Goal: Check status: Check status

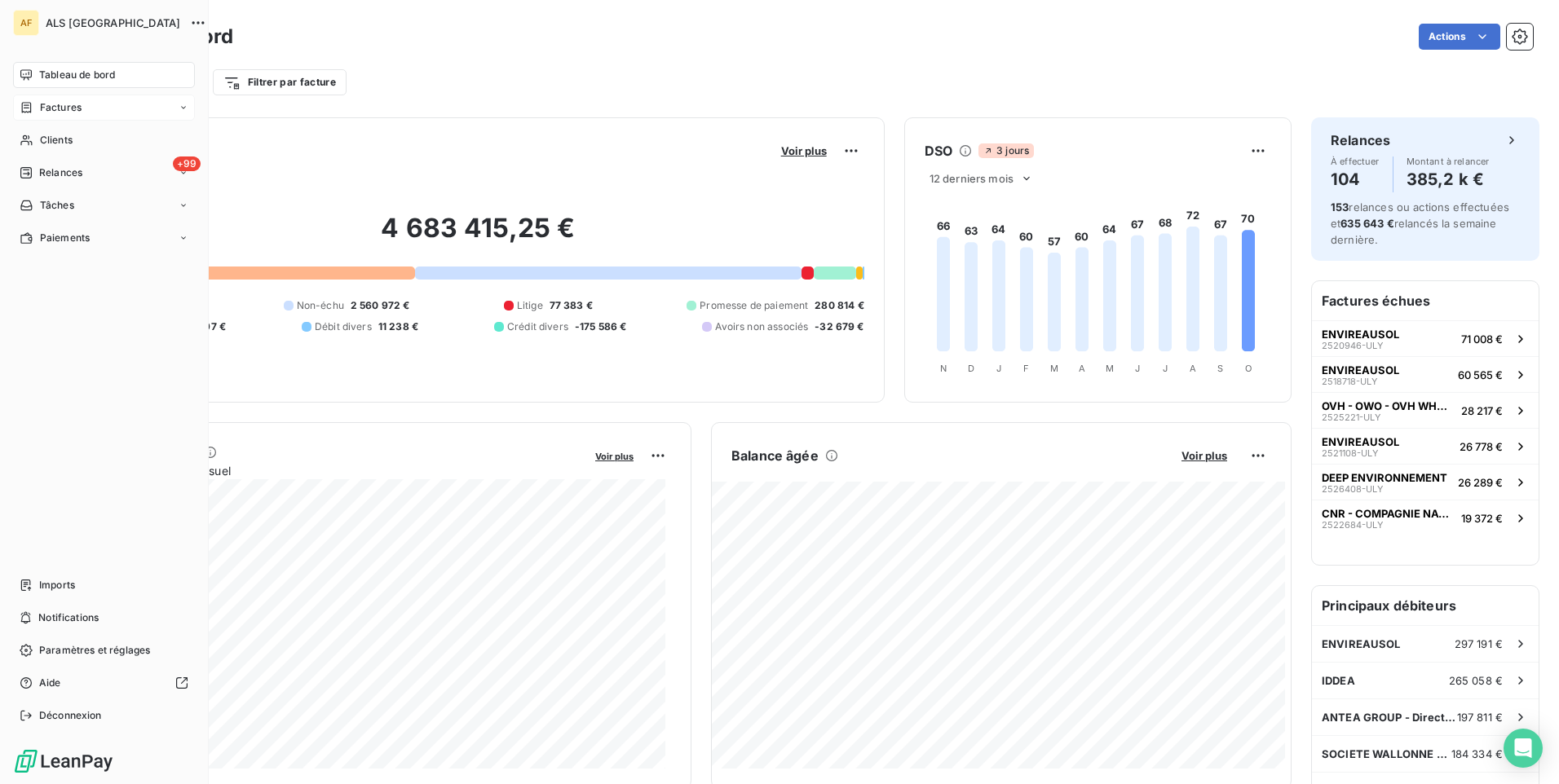
click at [52, 112] on span "Factures" at bounding box center [60, 108] width 42 height 15
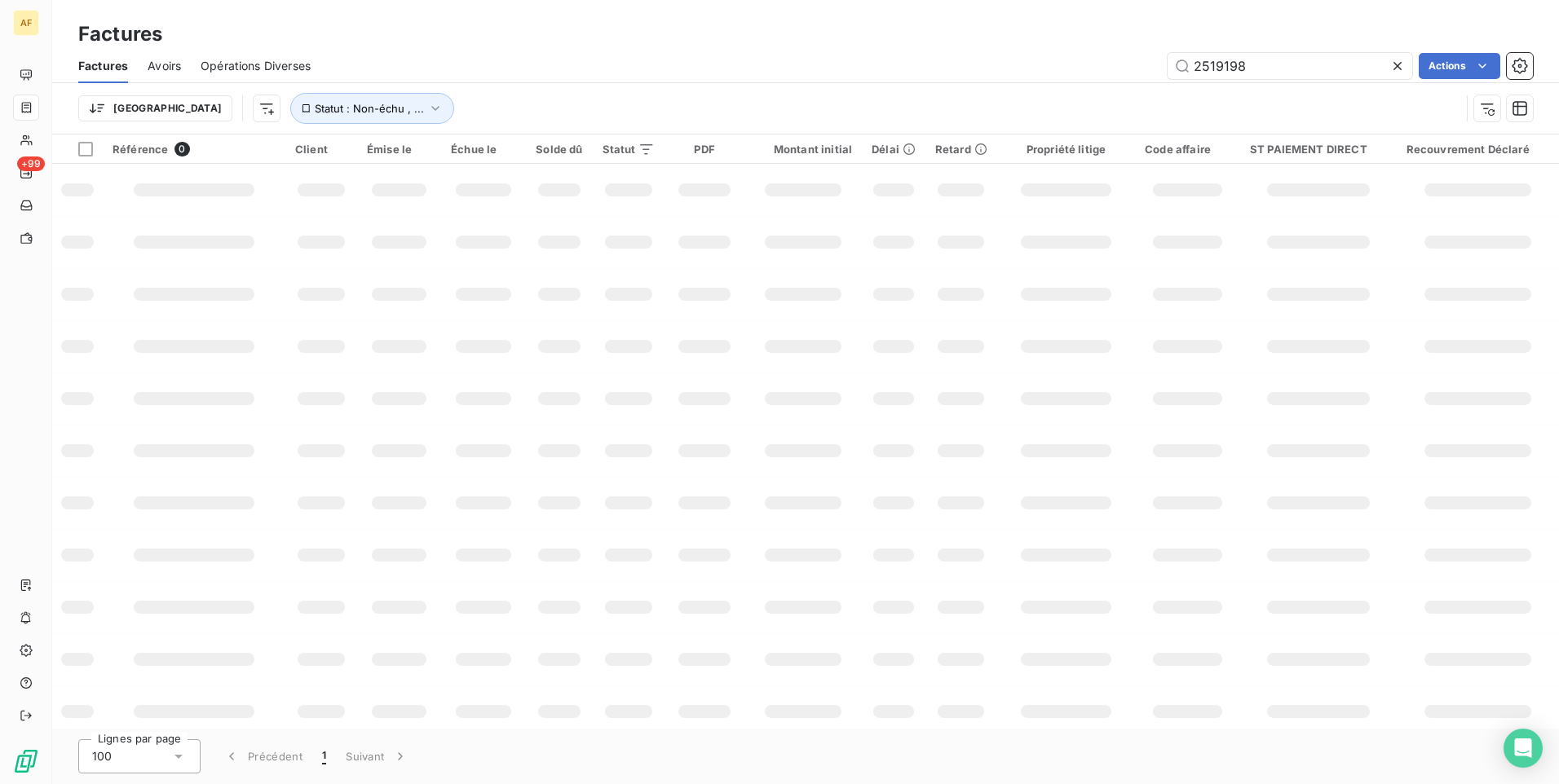
drag, startPoint x: 1279, startPoint y: 72, endPoint x: 1226, endPoint y: 126, distance: 75.7
click at [1017, 56] on div "2519198 Actions" at bounding box center [931, 66] width 1202 height 26
click at [1350, 68] on input "2503613" at bounding box center [1290, 66] width 245 height 26
type input "2502194"
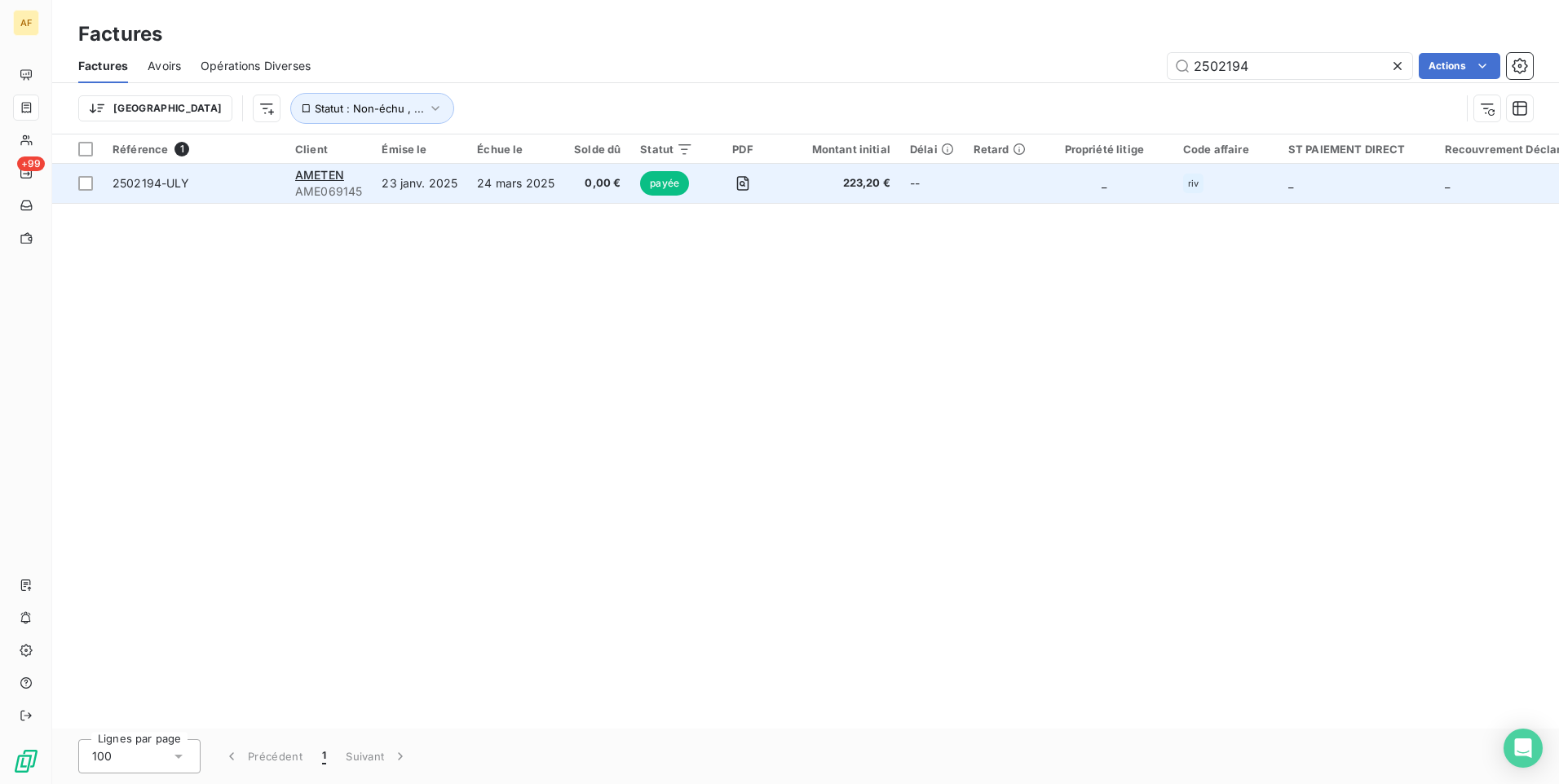
click at [330, 181] on div "AMETEN" at bounding box center [328, 175] width 67 height 16
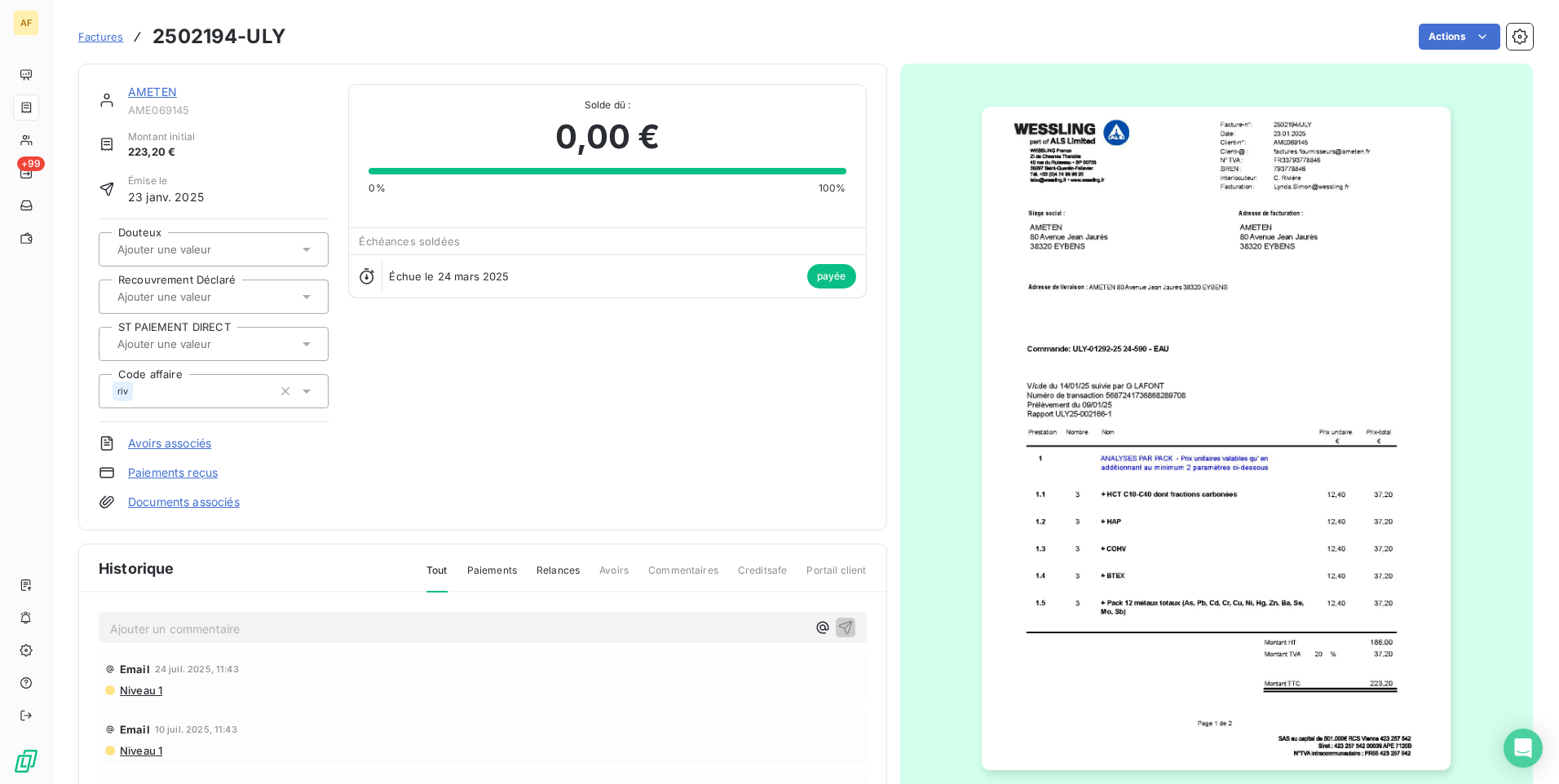
click at [109, 36] on span "Factures" at bounding box center [100, 36] width 44 height 13
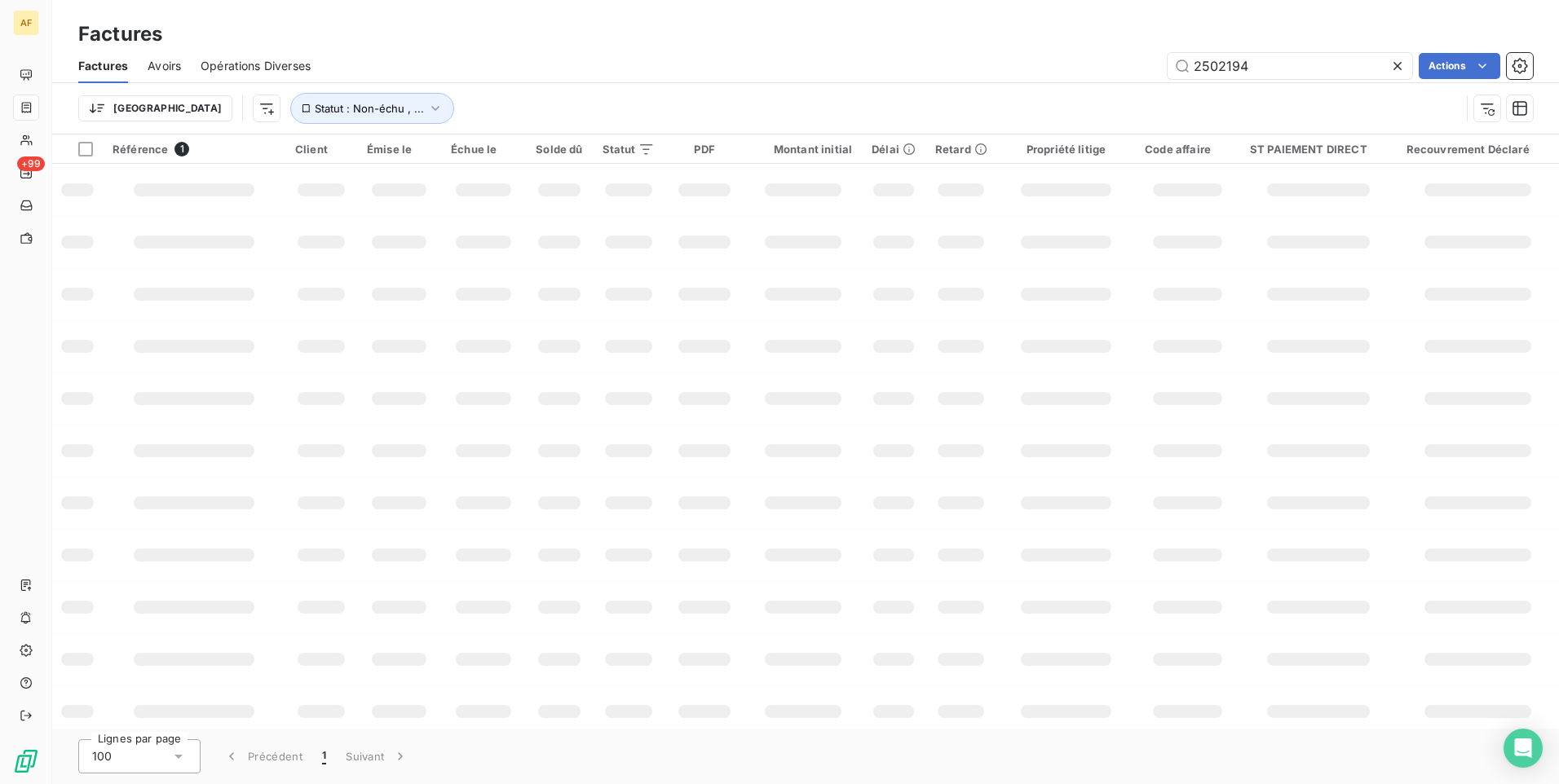
drag, startPoint x: 1306, startPoint y: 68, endPoint x: 1026, endPoint y: 68, distance: 280.0
click at [1065, 68] on div "2502194 Actions" at bounding box center [931, 66] width 1202 height 26
type input "2502194"
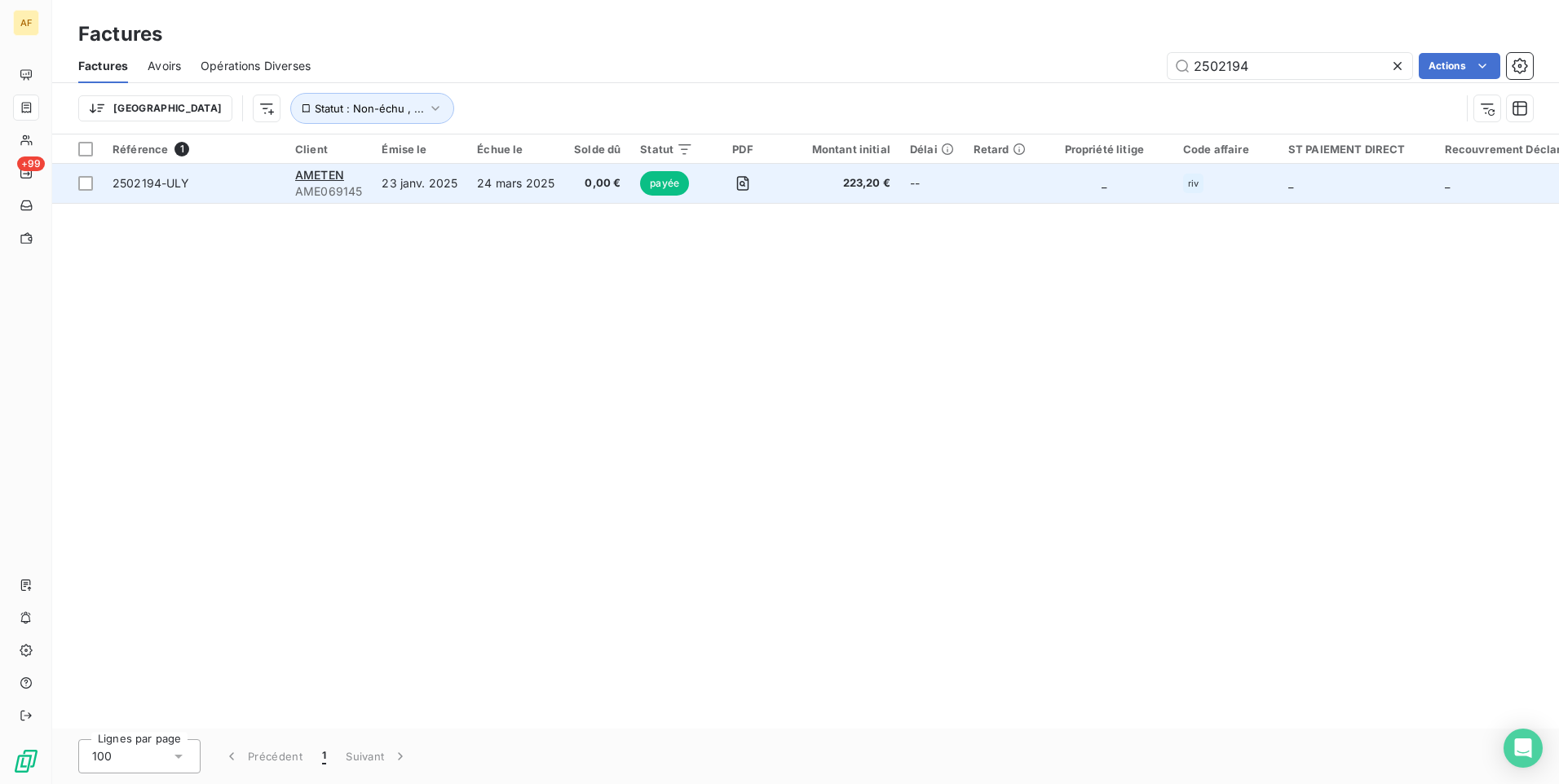
click at [148, 184] on span "2502194-ULY" at bounding box center [151, 183] width 77 height 14
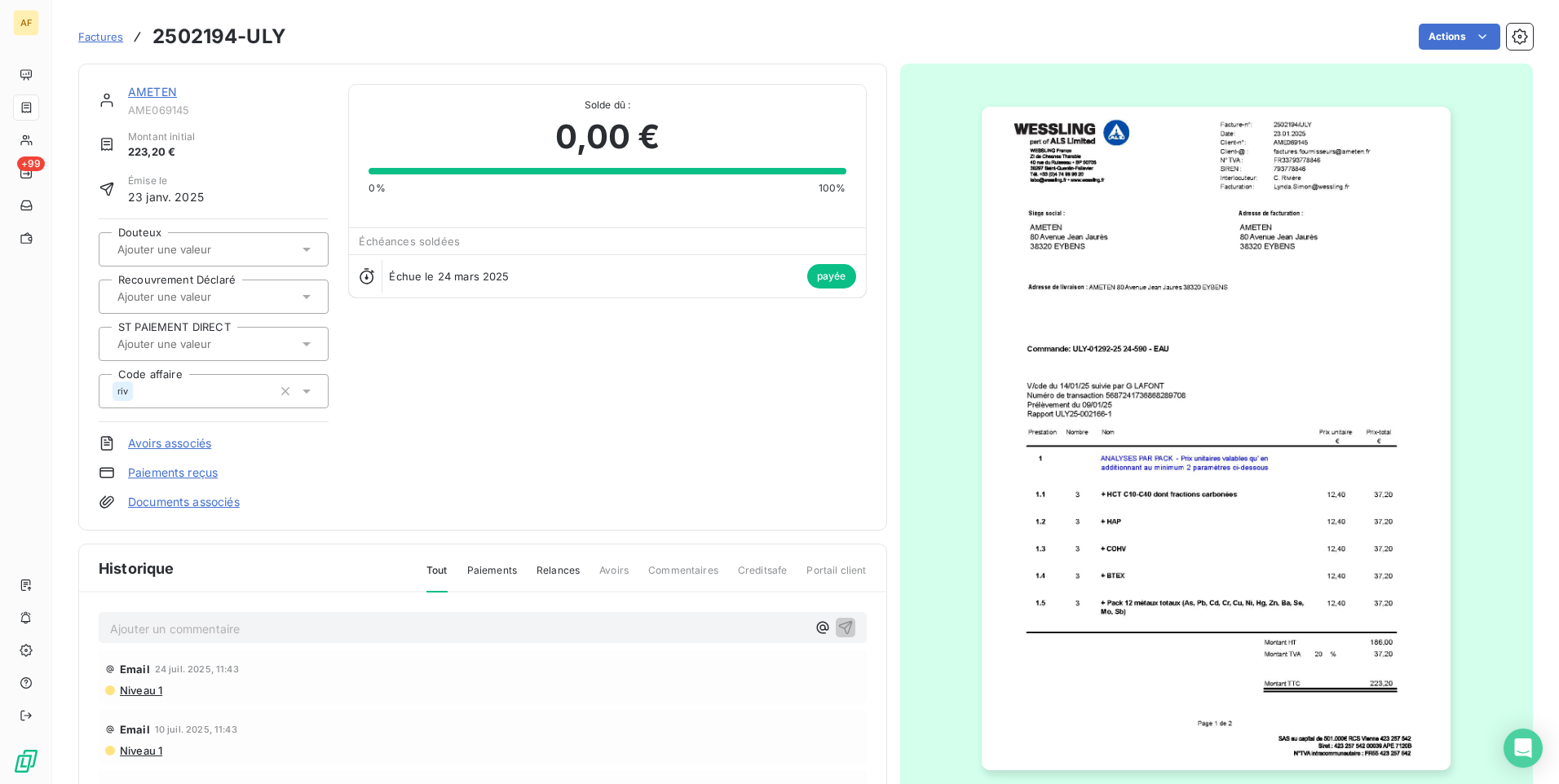
click at [1142, 401] on img "button" at bounding box center [1216, 438] width 469 height 663
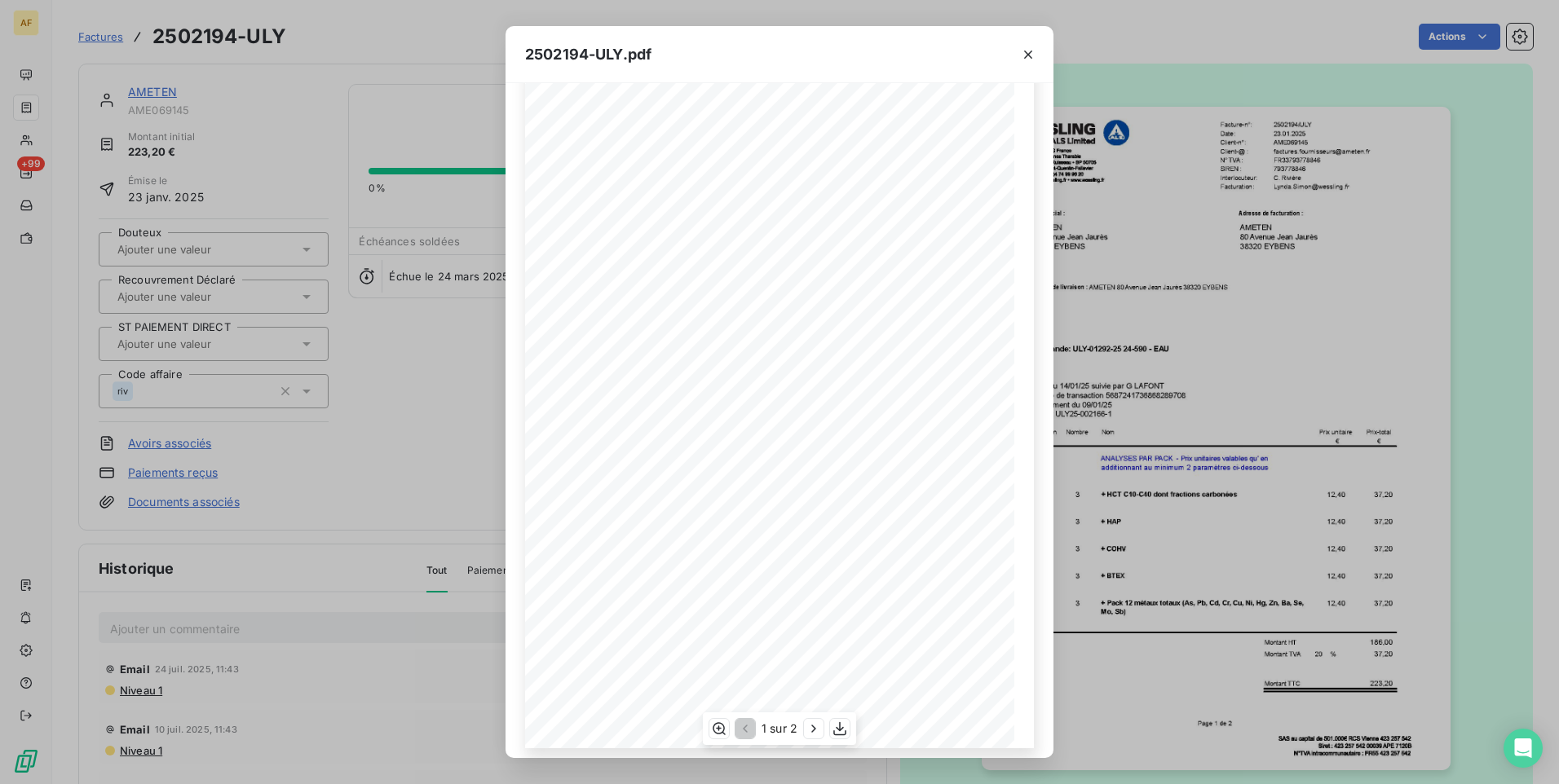
scroll to position [68, 0]
click at [1025, 56] on icon "button" at bounding box center [1027, 54] width 8 height 8
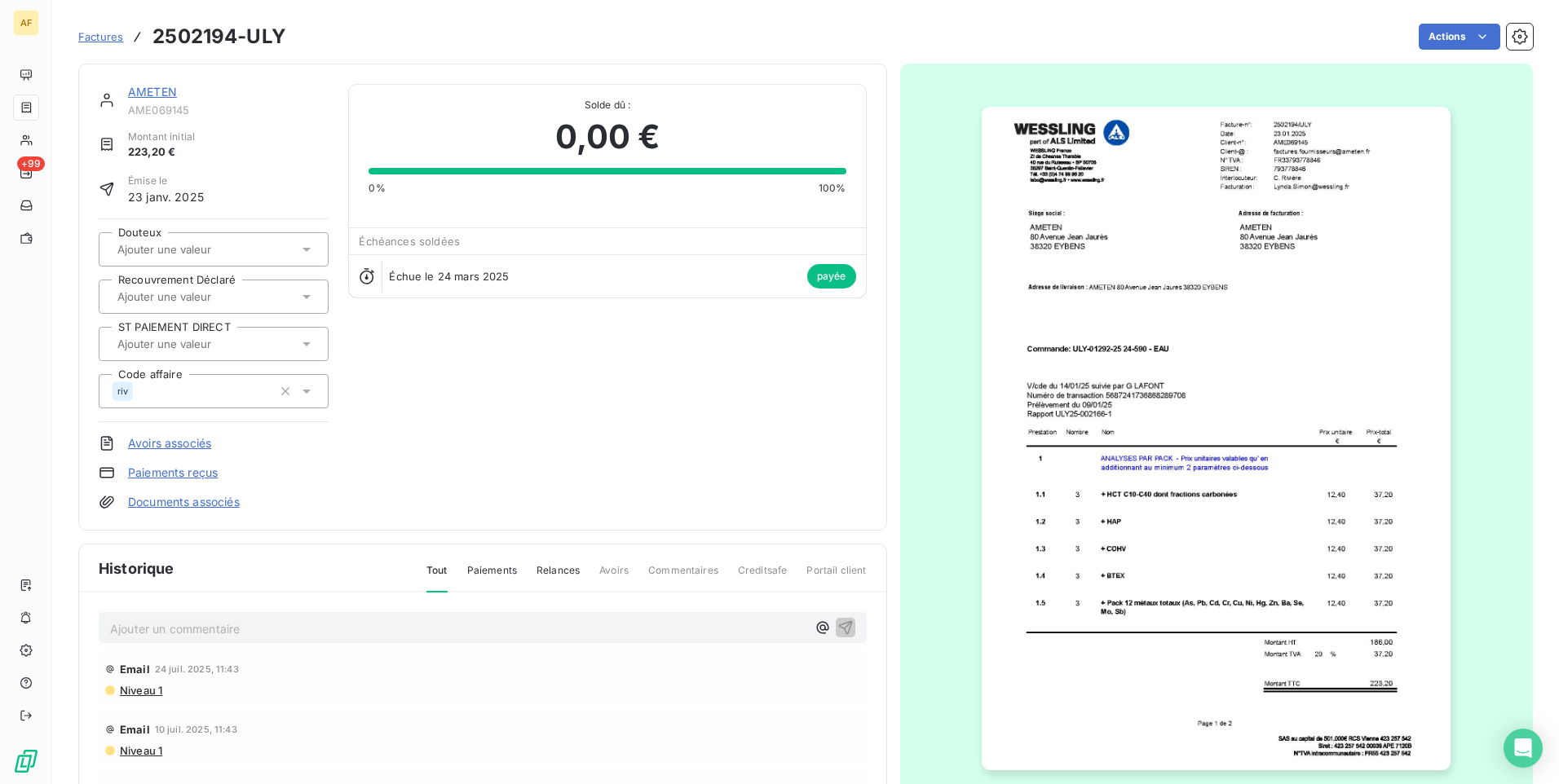
click at [108, 36] on span "Factures" at bounding box center [100, 36] width 44 height 13
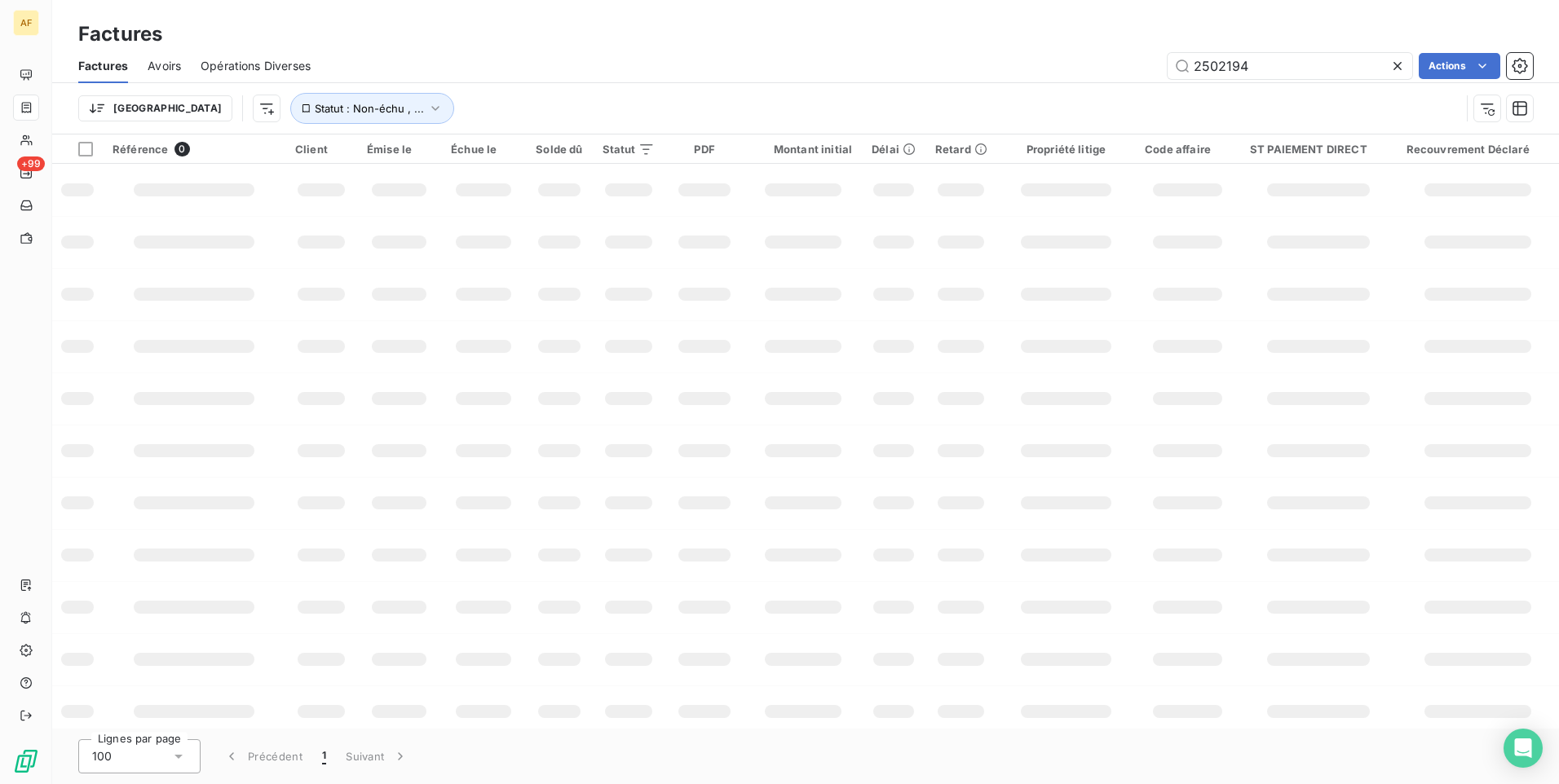
drag, startPoint x: 1209, startPoint y: 74, endPoint x: 1001, endPoint y: 90, distance: 208.6
click at [1001, 90] on div "Factures Avoirs Opérations Diverses 2502194 Actions Trier Statut : Non-échu , .…" at bounding box center [806, 91] width 1507 height 84
type input "2214980"
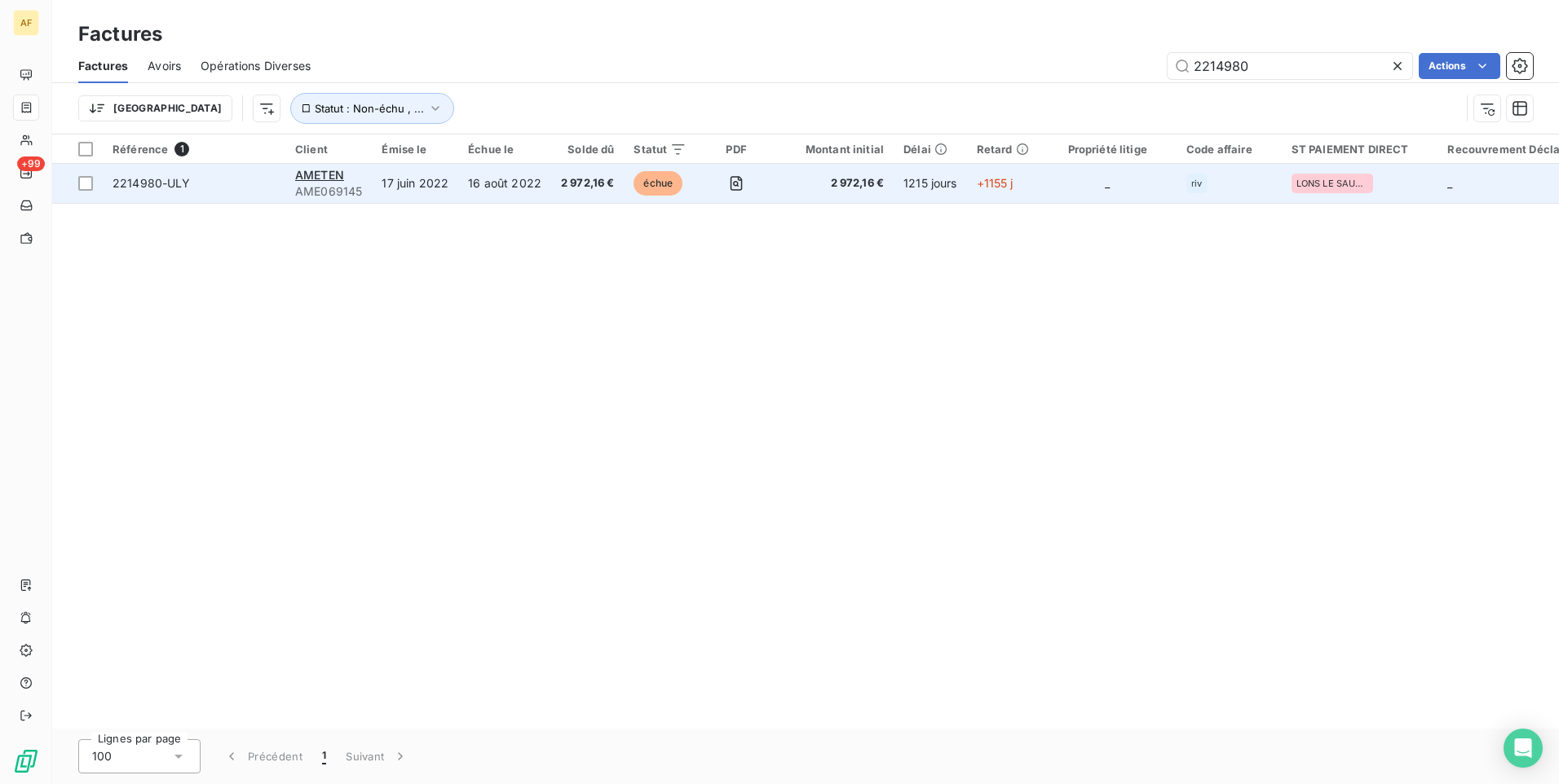
click at [137, 184] on span "2214980-ULY" at bounding box center [152, 183] width 78 height 14
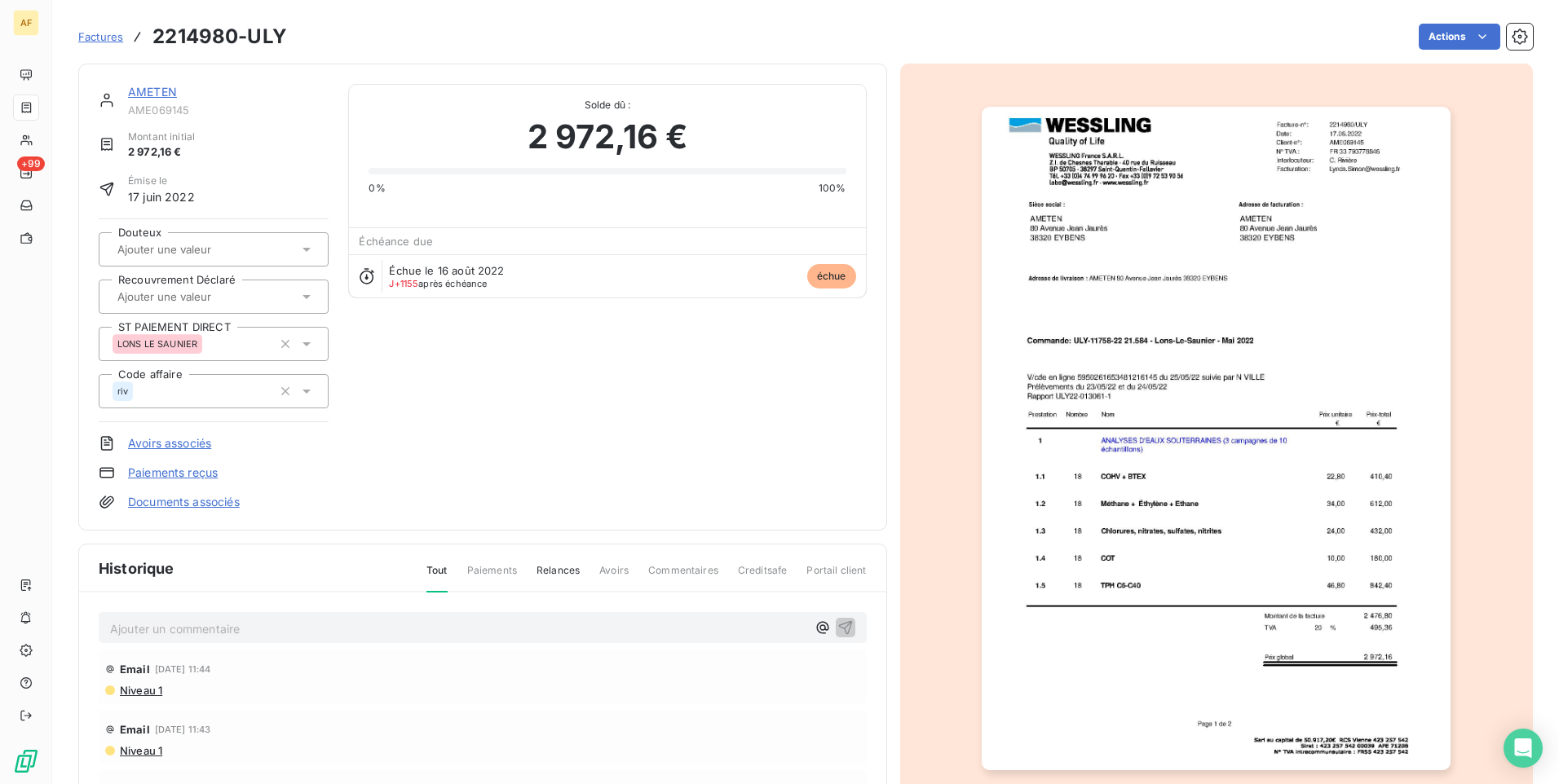
click at [1228, 392] on img "button" at bounding box center [1216, 438] width 469 height 663
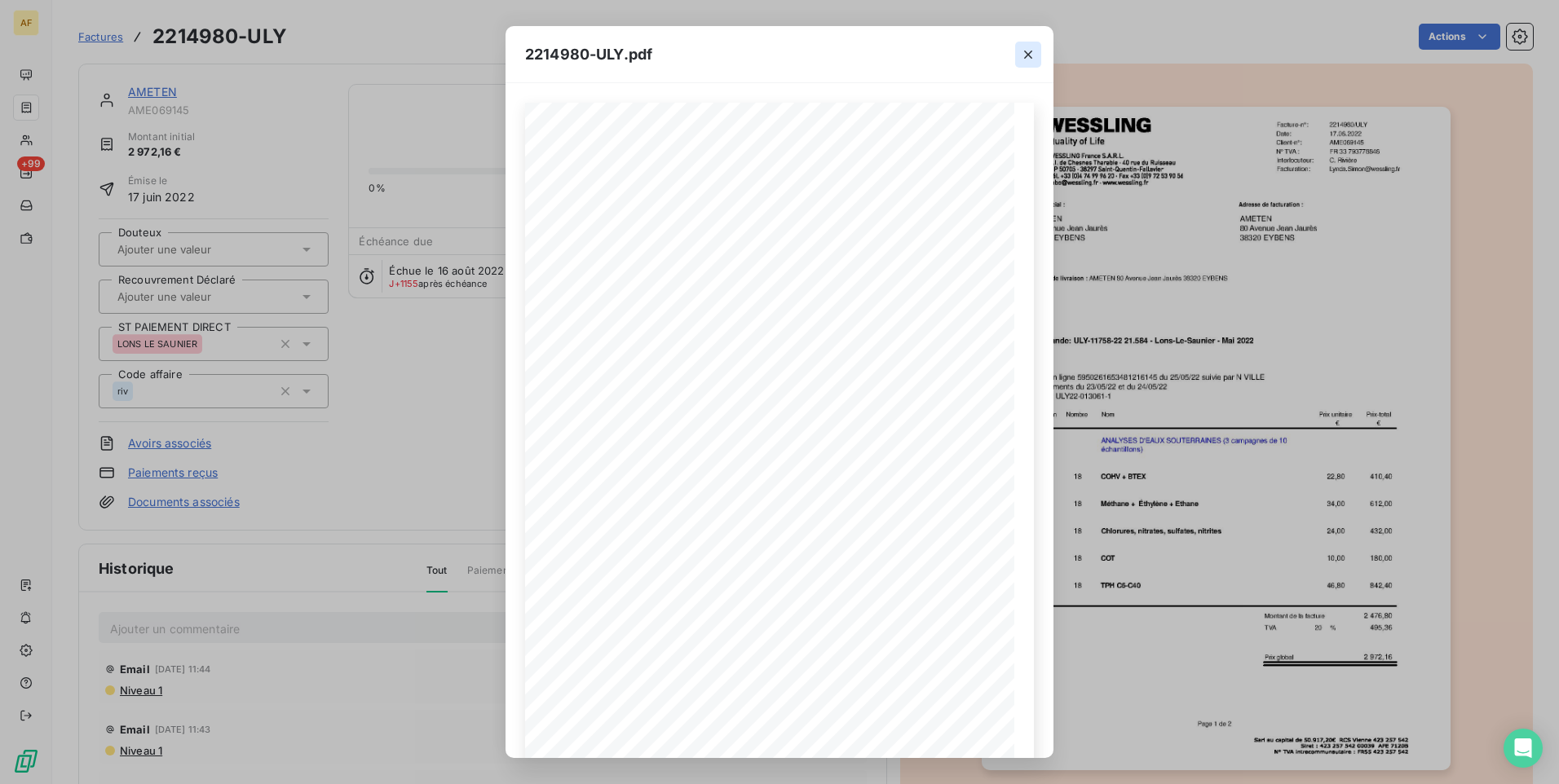
click at [1028, 56] on icon "button" at bounding box center [1028, 54] width 16 height 16
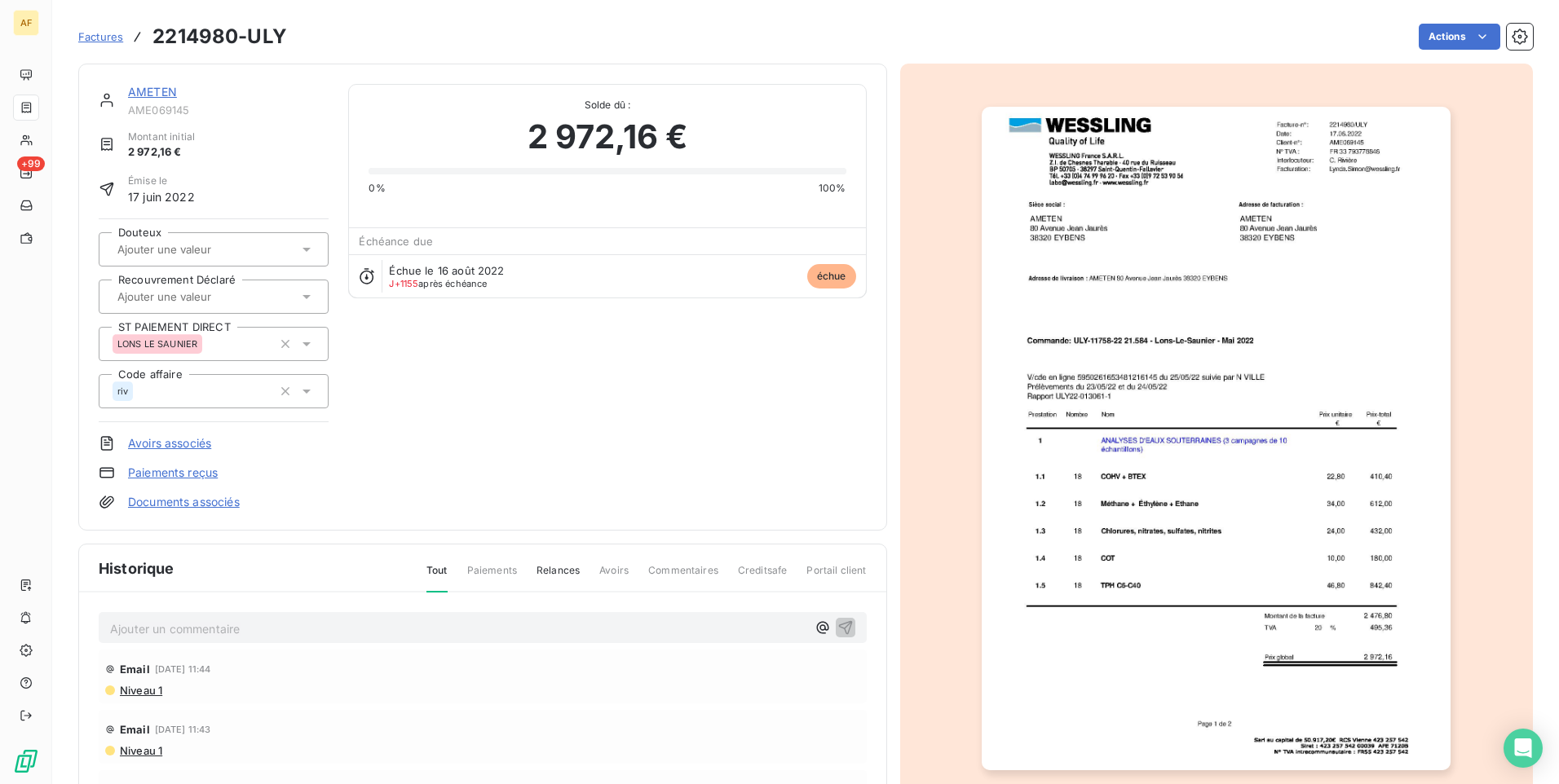
click at [111, 44] on link "Factures" at bounding box center [100, 36] width 44 height 16
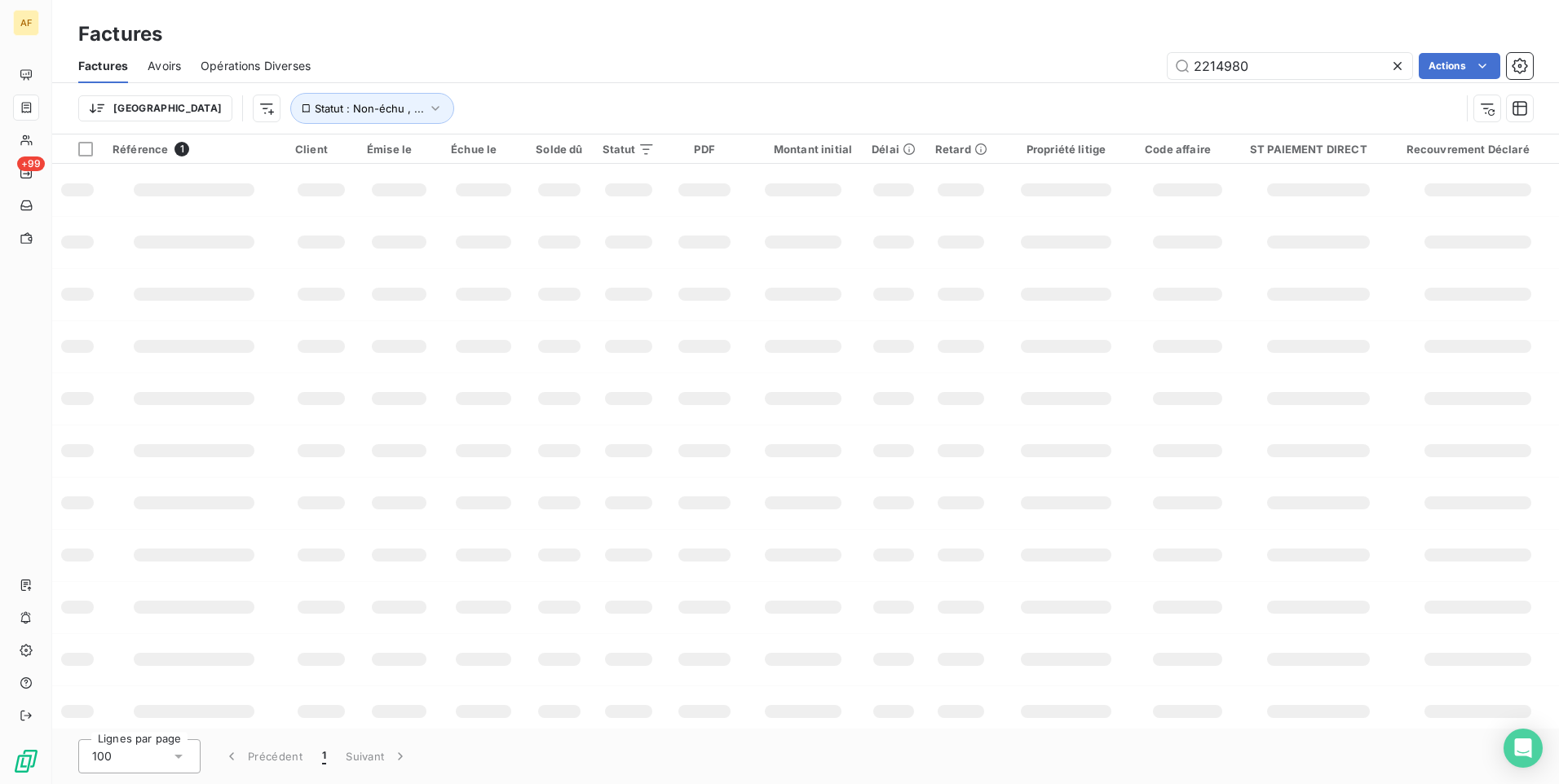
drag, startPoint x: 1289, startPoint y: 70, endPoint x: 945, endPoint y: 52, distance: 344.5
click at [1044, 54] on div "2214980 Actions" at bounding box center [931, 66] width 1202 height 26
type input "2227072"
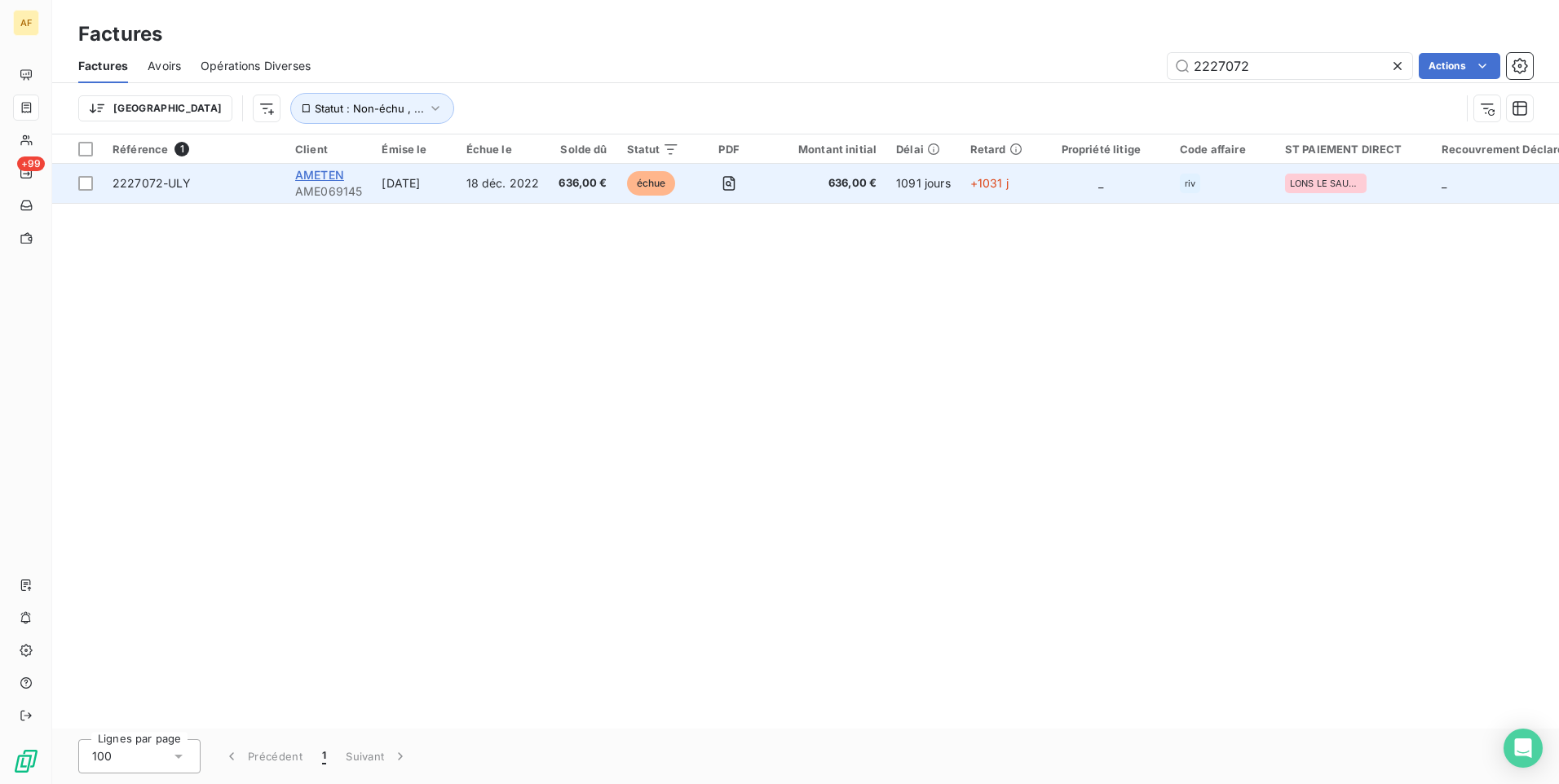
click at [313, 177] on span "AMETEN" at bounding box center [319, 175] width 49 height 14
click at [139, 185] on span "2227072-ULY" at bounding box center [152, 183] width 79 height 14
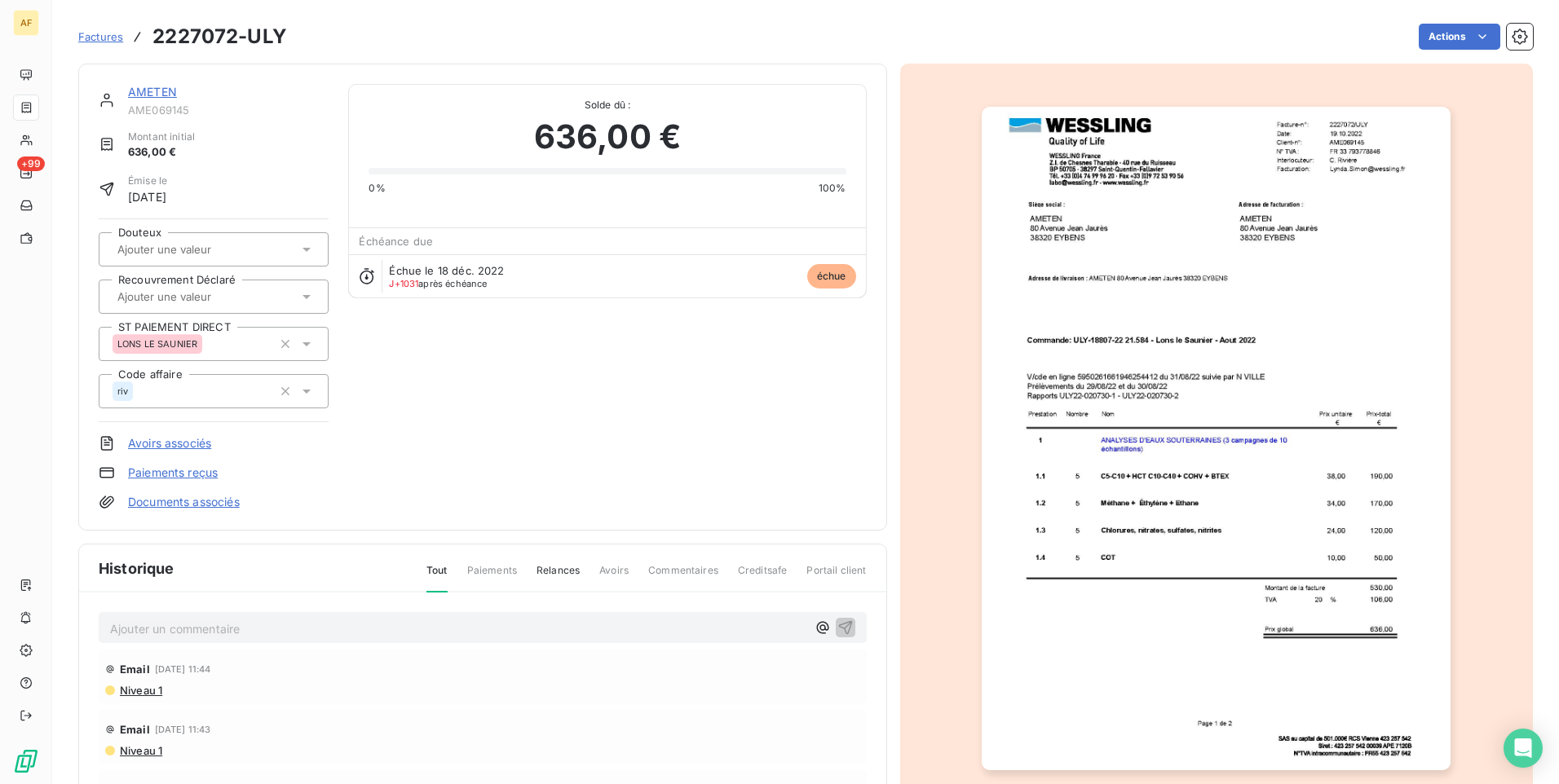
click at [100, 42] on span "Factures" at bounding box center [100, 36] width 44 height 13
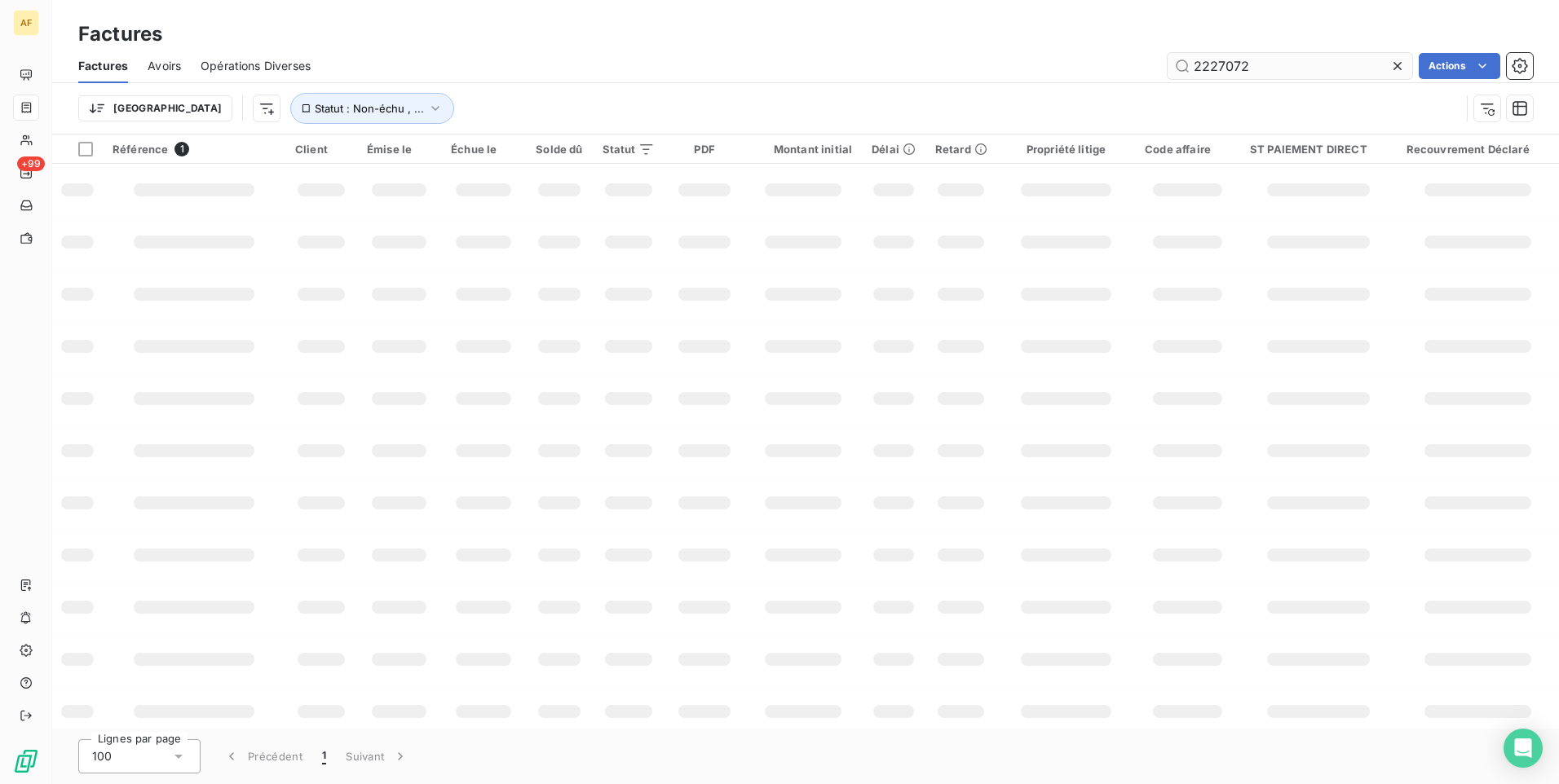
click at [1279, 62] on input "2227072" at bounding box center [1290, 66] width 245 height 26
type input "2227080"
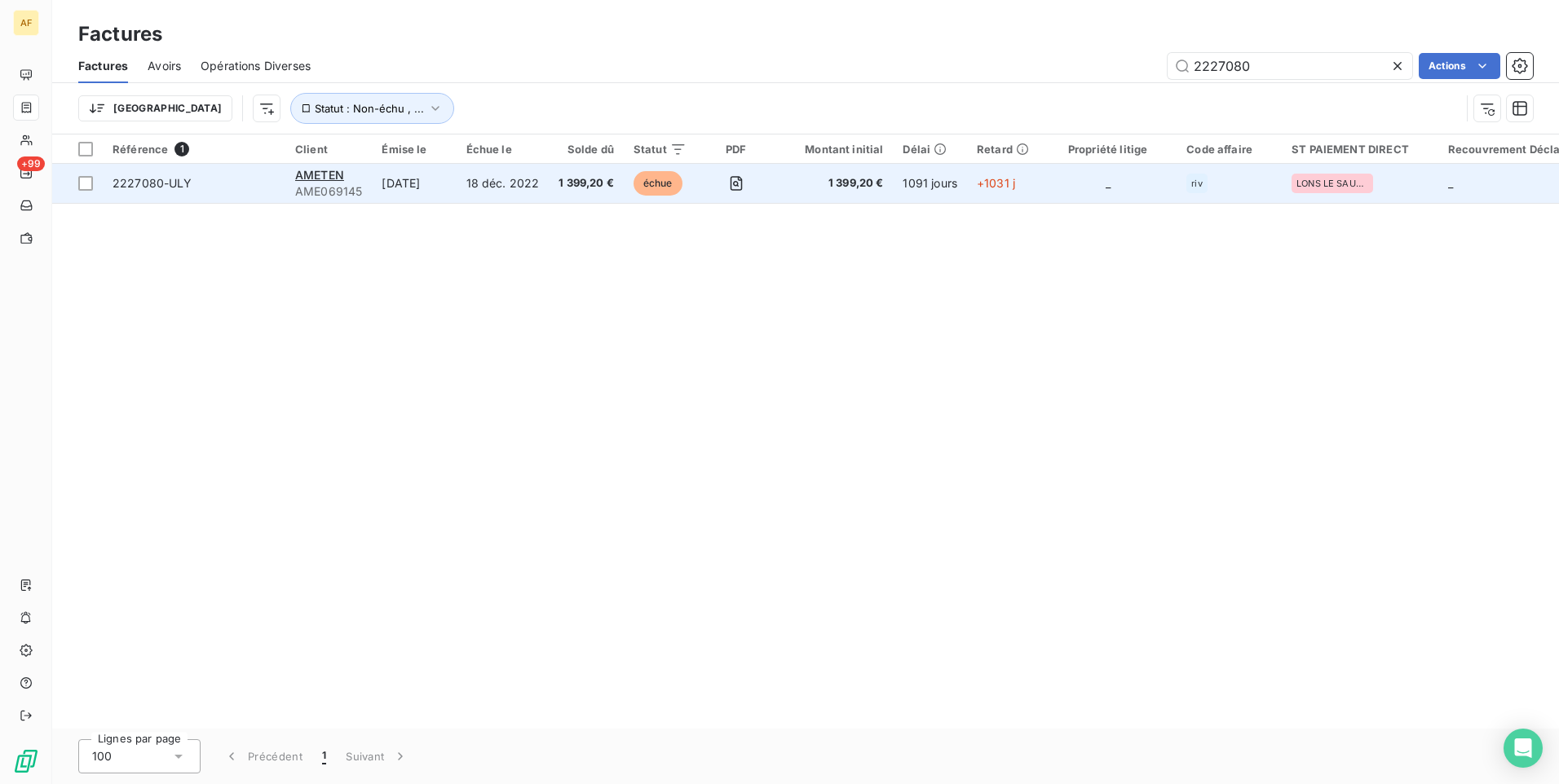
click at [143, 180] on span "2227080-ULY" at bounding box center [153, 183] width 80 height 14
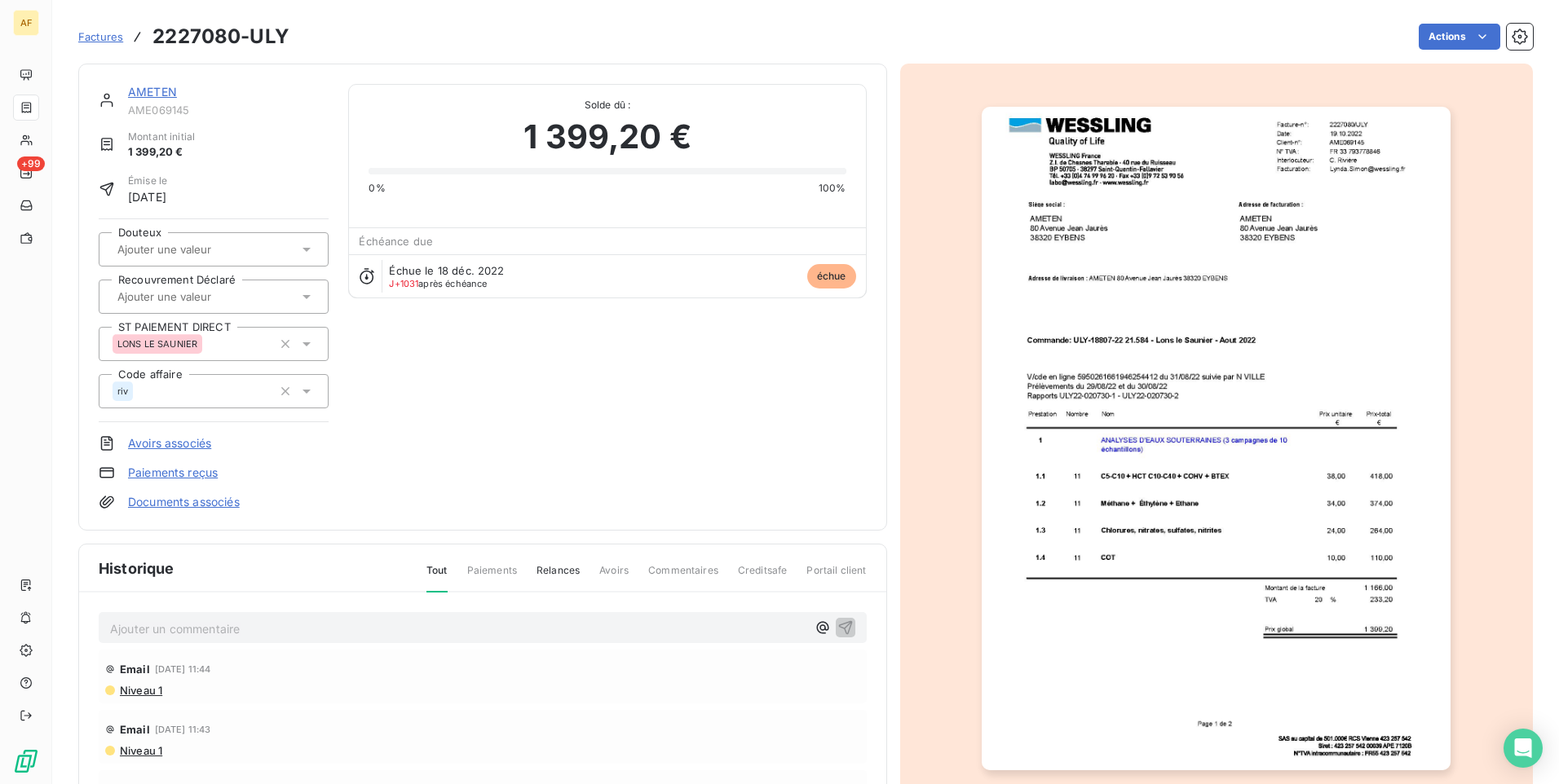
click at [1202, 352] on img "button" at bounding box center [1216, 438] width 469 height 663
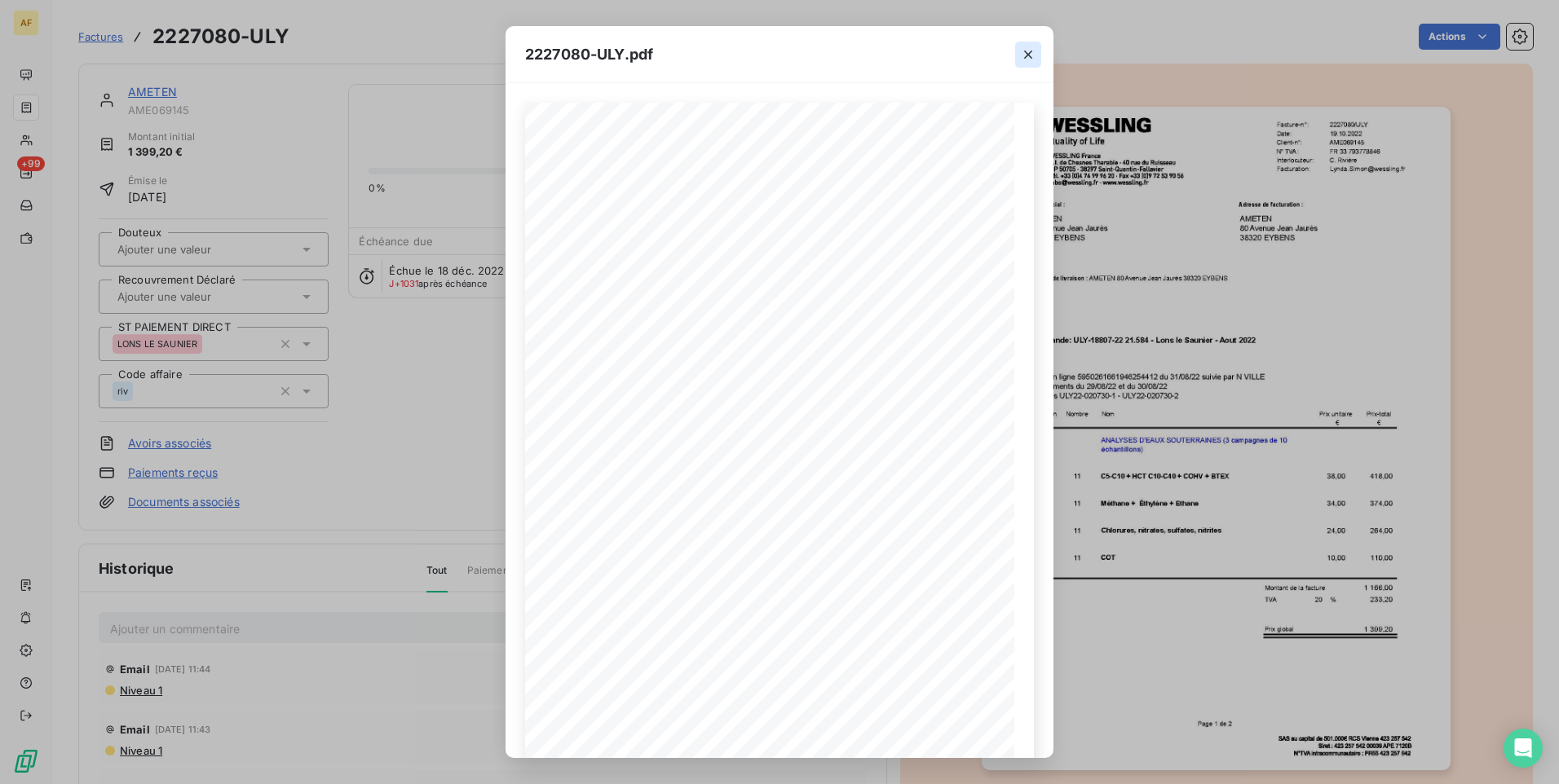
click at [1028, 51] on icon "button" at bounding box center [1028, 54] width 16 height 16
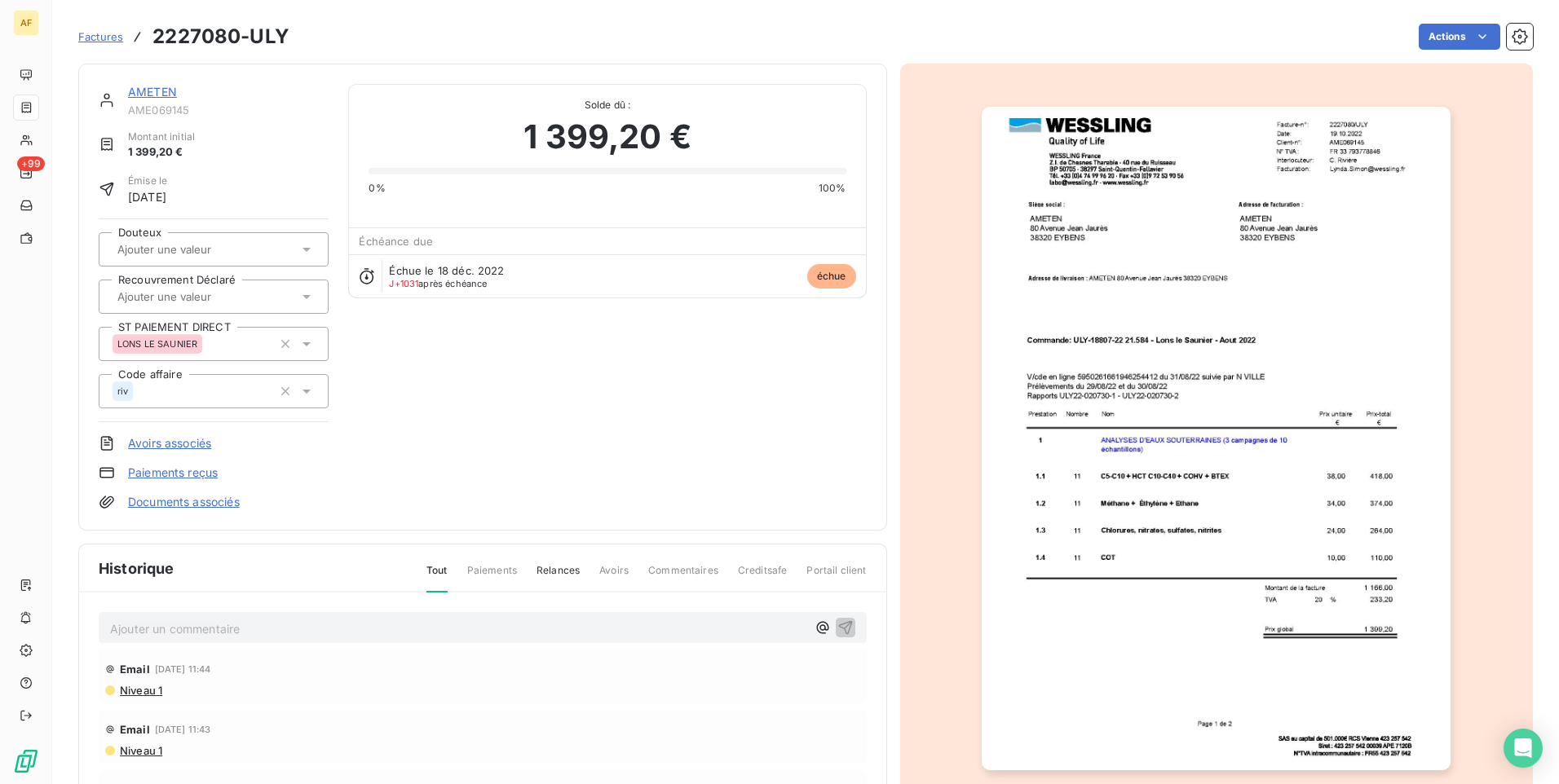
click at [106, 35] on span "Factures" at bounding box center [100, 36] width 44 height 13
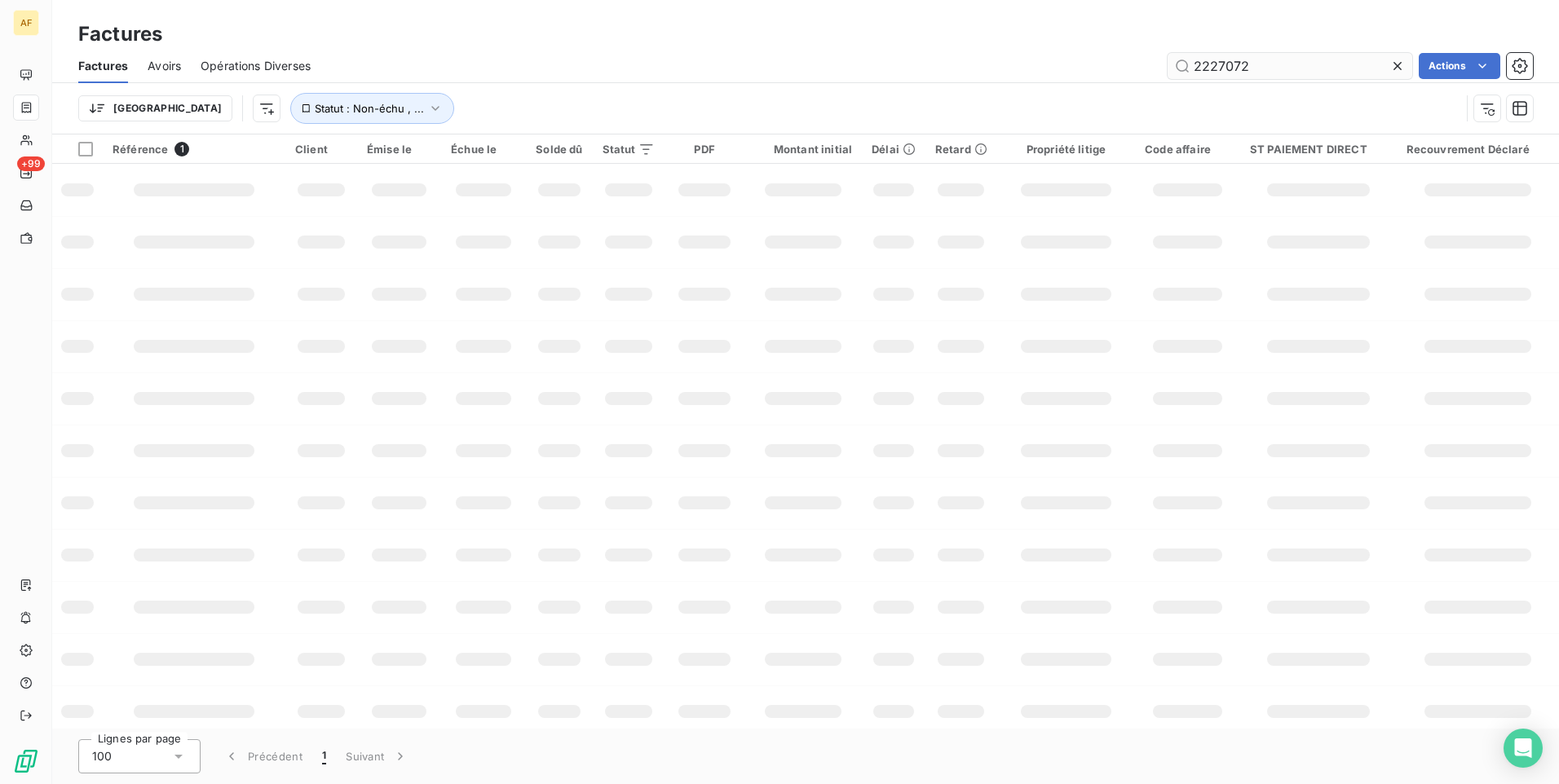
type input "2227072"
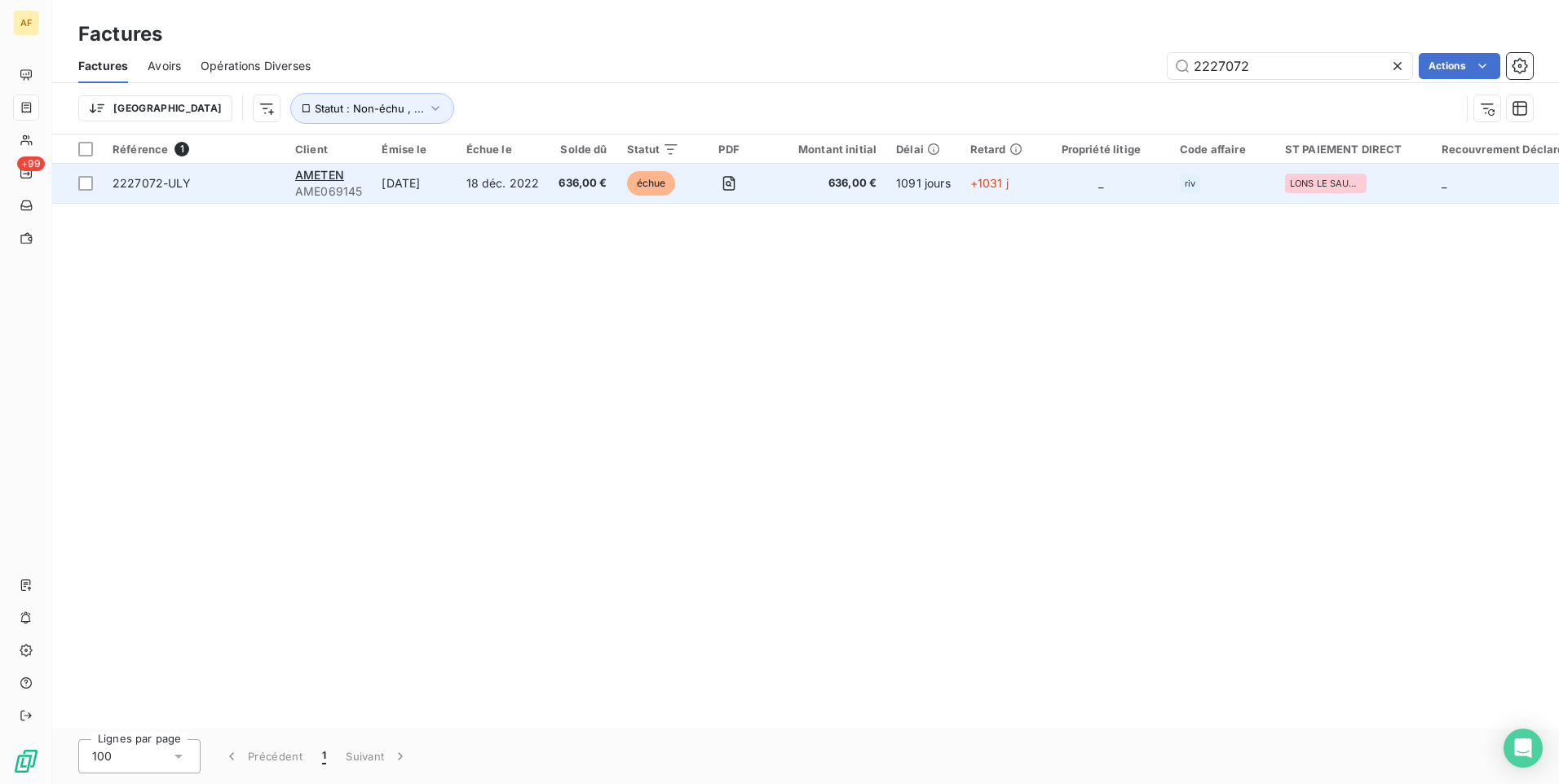
click at [138, 180] on span "2227072-ULY" at bounding box center [152, 183] width 79 height 14
